Goal: Book appointment/travel/reservation

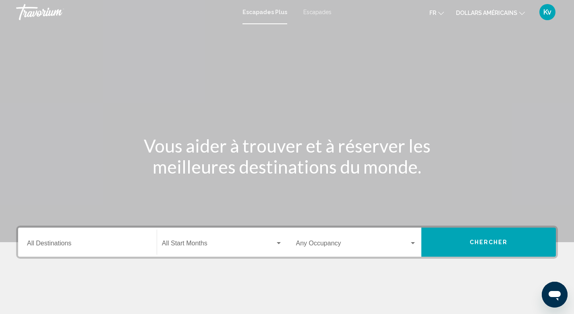
click at [481, 18] on button "dollars américains USD ($) MXN (Mex$) CAD (Can$) GBP (£) EUR (€) AUD (A$) NZD (…" at bounding box center [490, 13] width 69 height 12
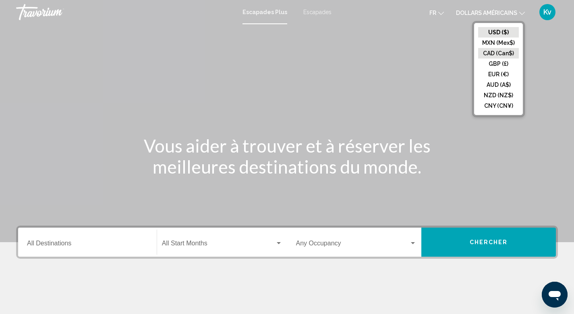
click at [479, 51] on button "CAD (Can$)" at bounding box center [498, 53] width 41 height 10
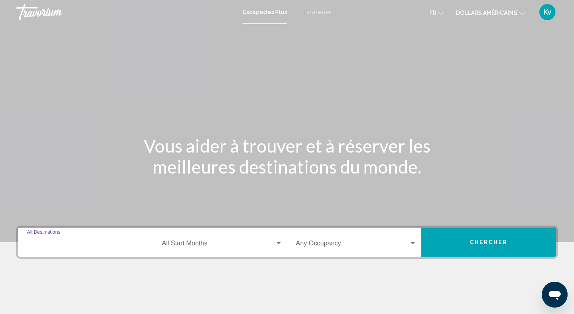
click at [71, 244] on input "Destination All Destinations" at bounding box center [87, 244] width 121 height 7
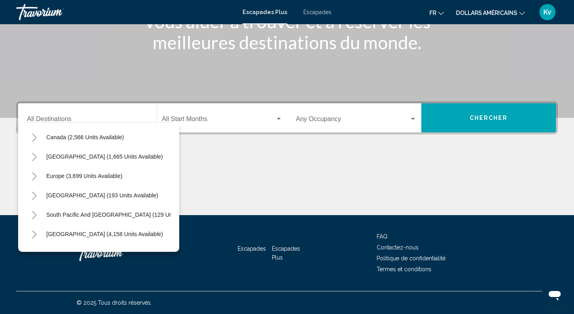
scroll to position [62, 0]
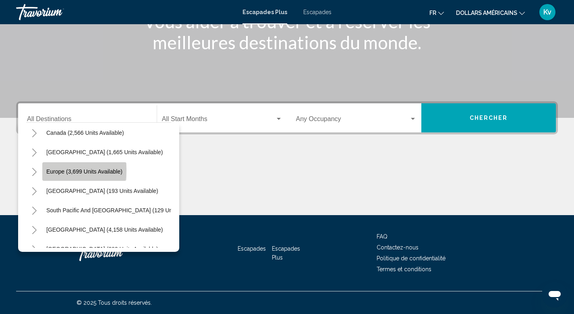
click at [58, 170] on span "Europe (3,699 units available)" at bounding box center [84, 171] width 76 height 6
type input "**********"
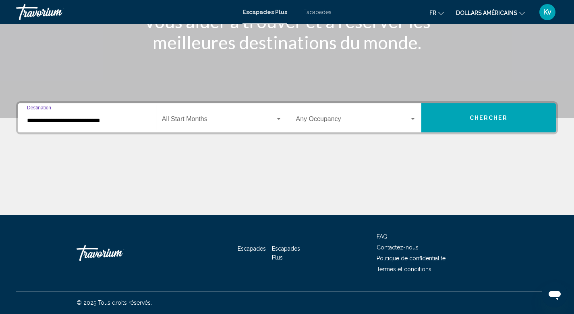
click at [247, 122] on span "Widget de recherche" at bounding box center [218, 120] width 113 height 7
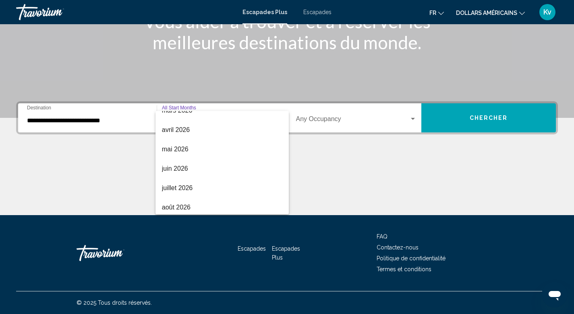
scroll to position [168, 0]
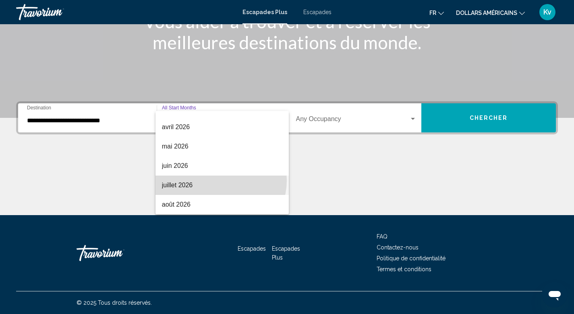
click at [220, 180] on span "juillet 2026" at bounding box center [222, 184] width 121 height 19
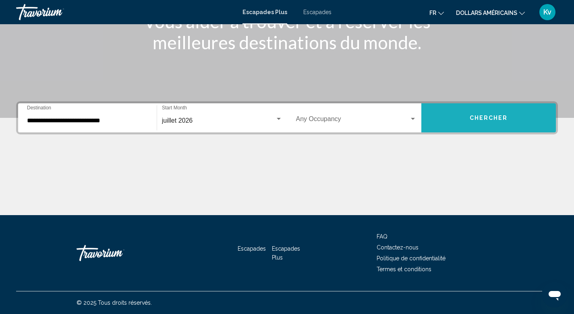
click at [462, 124] on button "Chercher" at bounding box center [489, 117] width 135 height 29
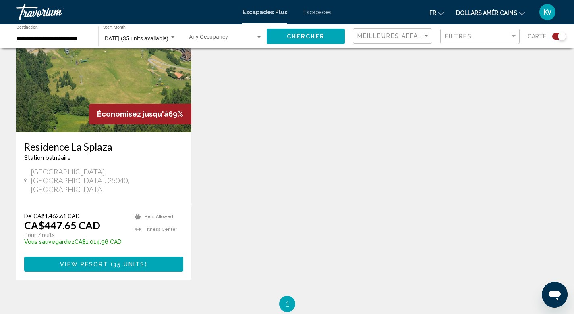
scroll to position [322, 0]
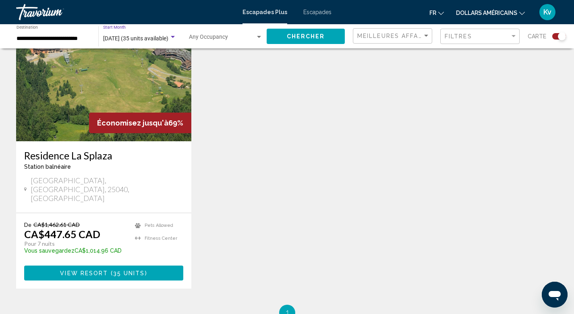
click at [171, 37] on div "Search widget" at bounding box center [173, 37] width 4 height 2
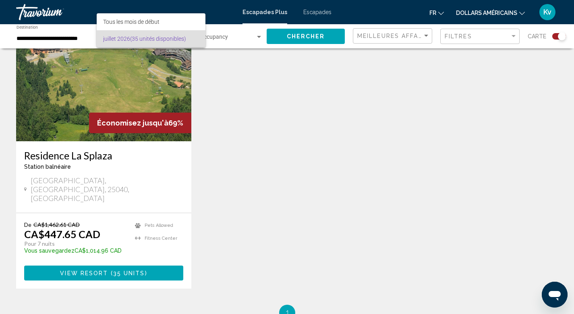
click at [312, 154] on div at bounding box center [287, 157] width 574 height 314
